Goal: Browse casually: Explore the website without a specific task or goal

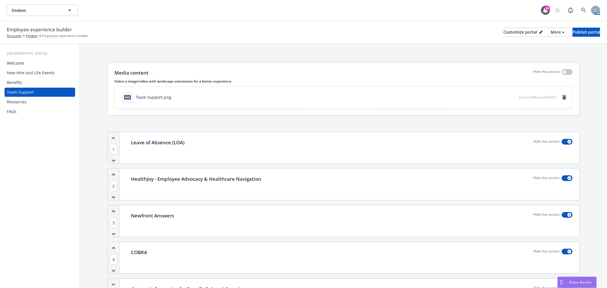
scroll to position [92, 0]
